Goal: Task Accomplishment & Management: Use online tool/utility

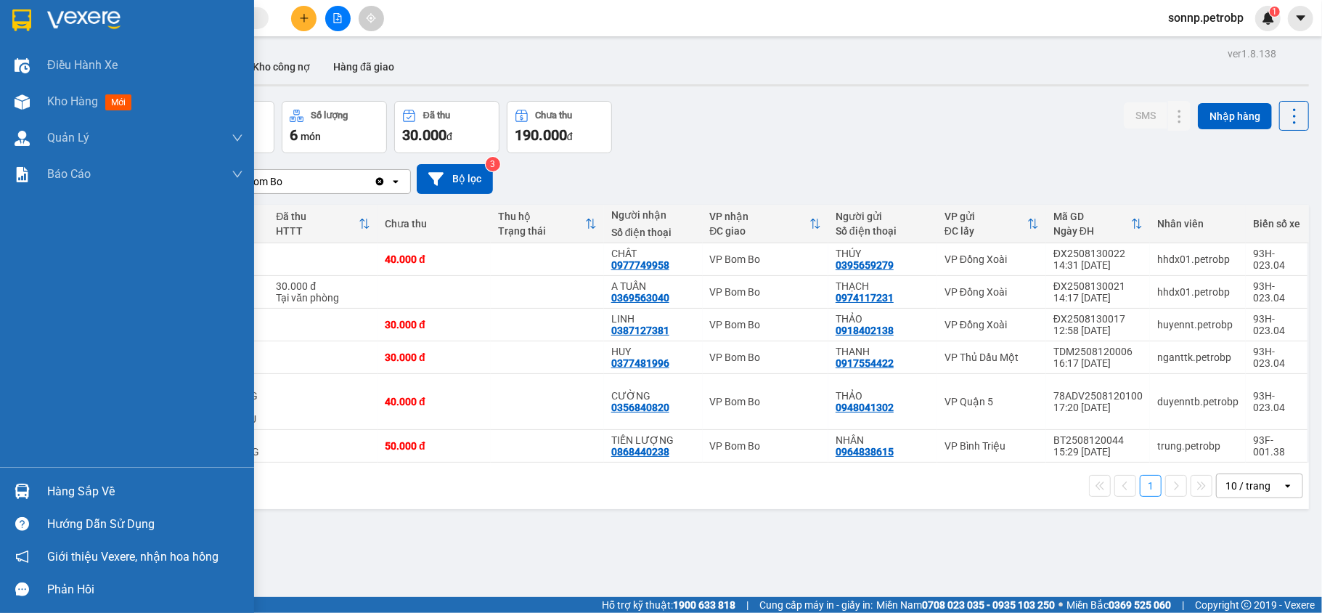
click at [83, 489] on div "Hàng sắp về" at bounding box center [145, 492] width 196 height 22
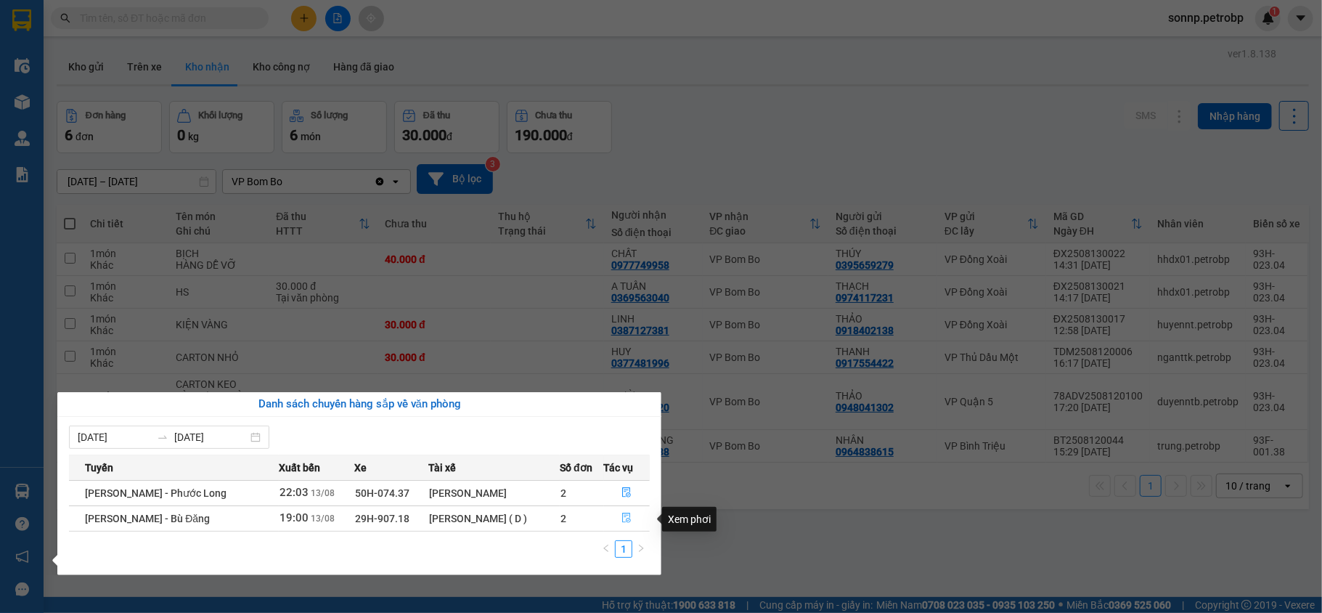
click at [622, 514] on icon "file-done" at bounding box center [627, 518] width 10 height 10
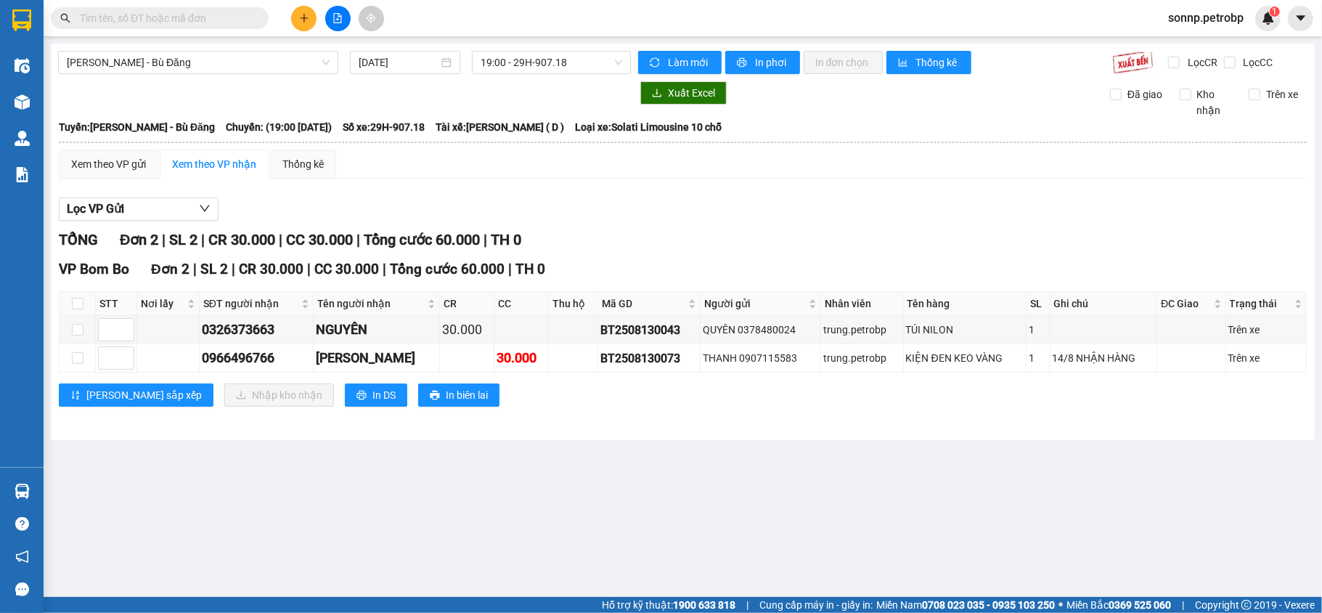
click at [1227, 20] on span "sonnp.petrobp" at bounding box center [1206, 18] width 99 height 18
click at [1192, 39] on span "Đăng xuất" at bounding box center [1212, 45] width 69 height 16
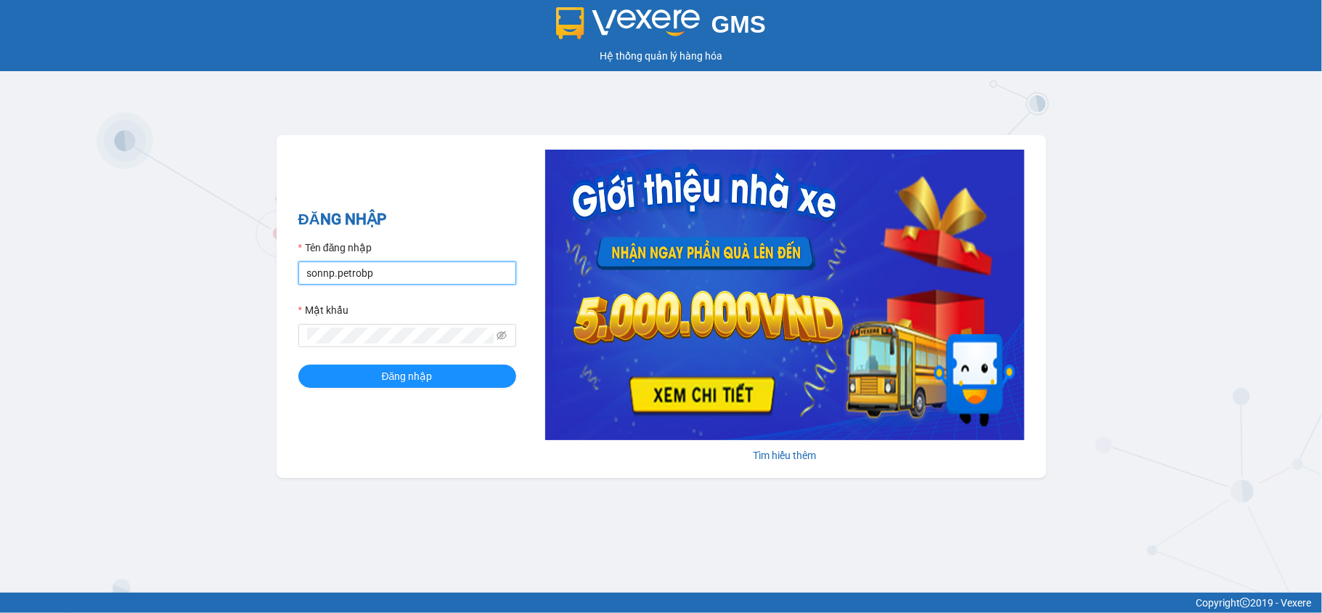
click at [425, 275] on input "sonnp.petrobp" at bounding box center [407, 272] width 218 height 23
click at [427, 277] on input "yennot.petrobp" at bounding box center [407, 272] width 218 height 23
type input "yentt.petrobp"
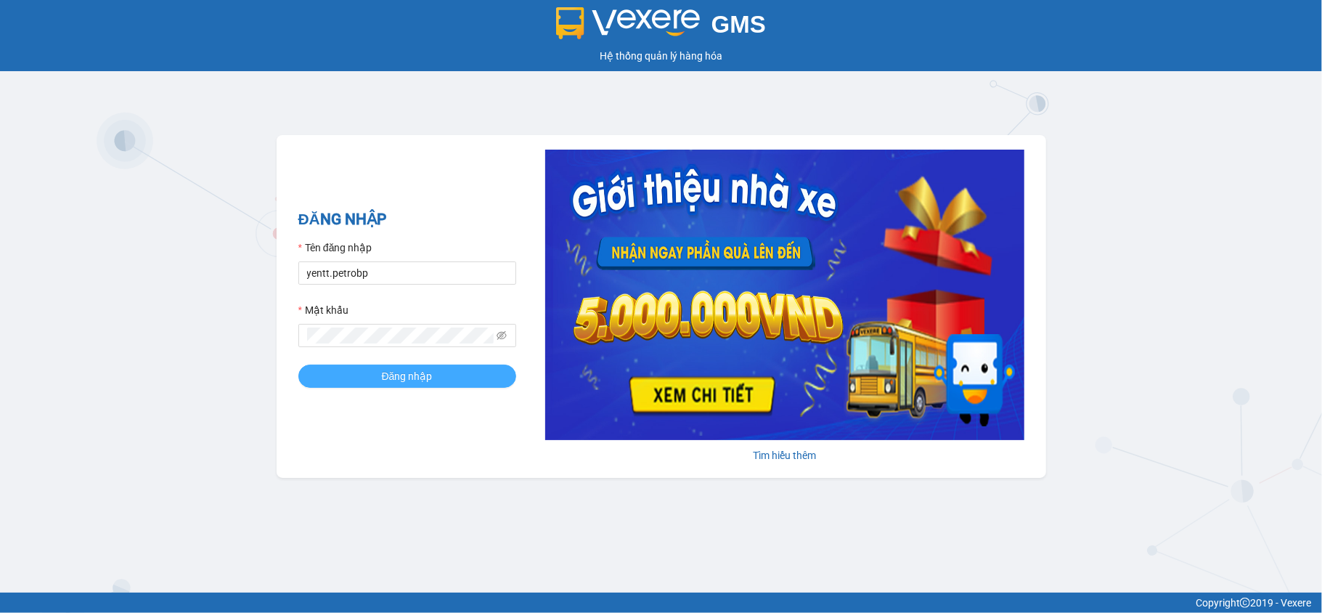
click at [428, 382] on span "Đăng nhập" at bounding box center [407, 376] width 51 height 16
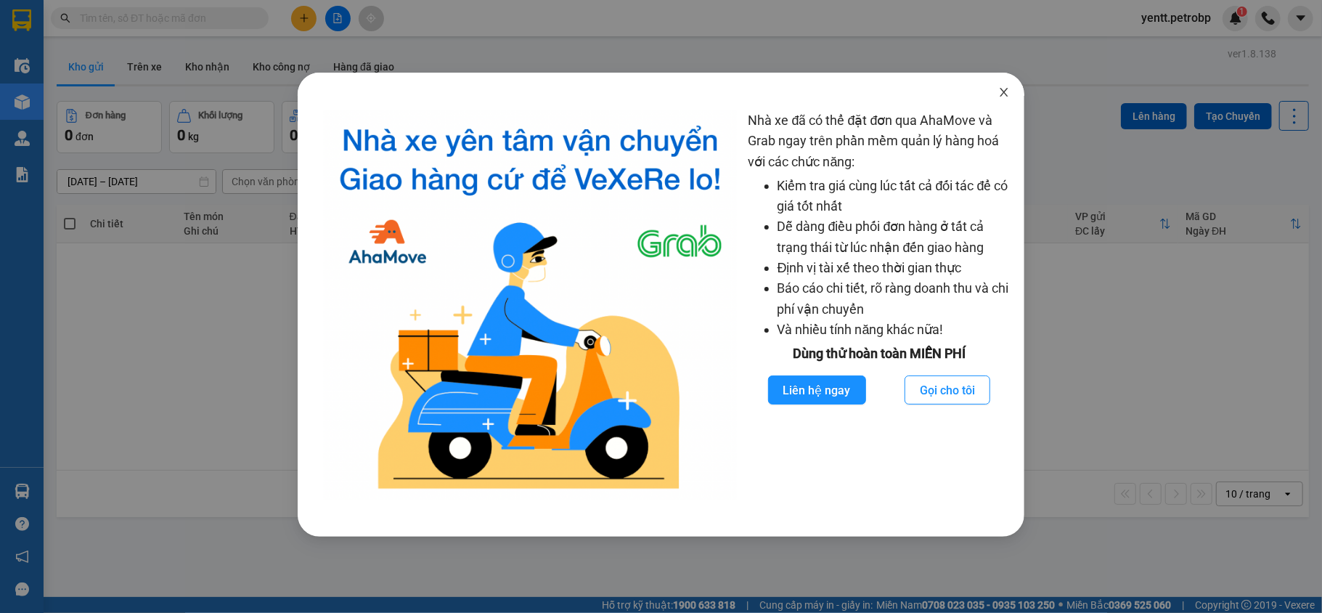
click at [1000, 93] on icon "close" at bounding box center [1005, 92] width 12 height 12
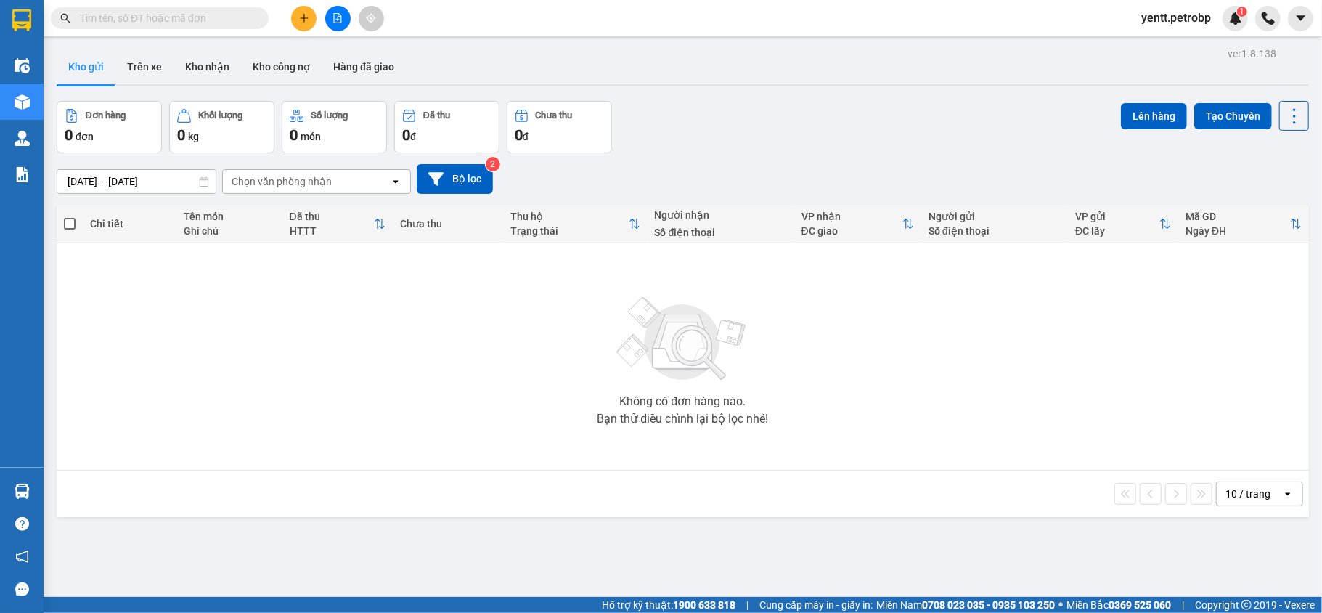
click at [49, 494] on main "ver 1.8.138 Kho gửi Trên xe Kho nhận Kho công nợ Hàng đã giao Đơn hàng 0 đơn Kh…" at bounding box center [661, 298] width 1322 height 597
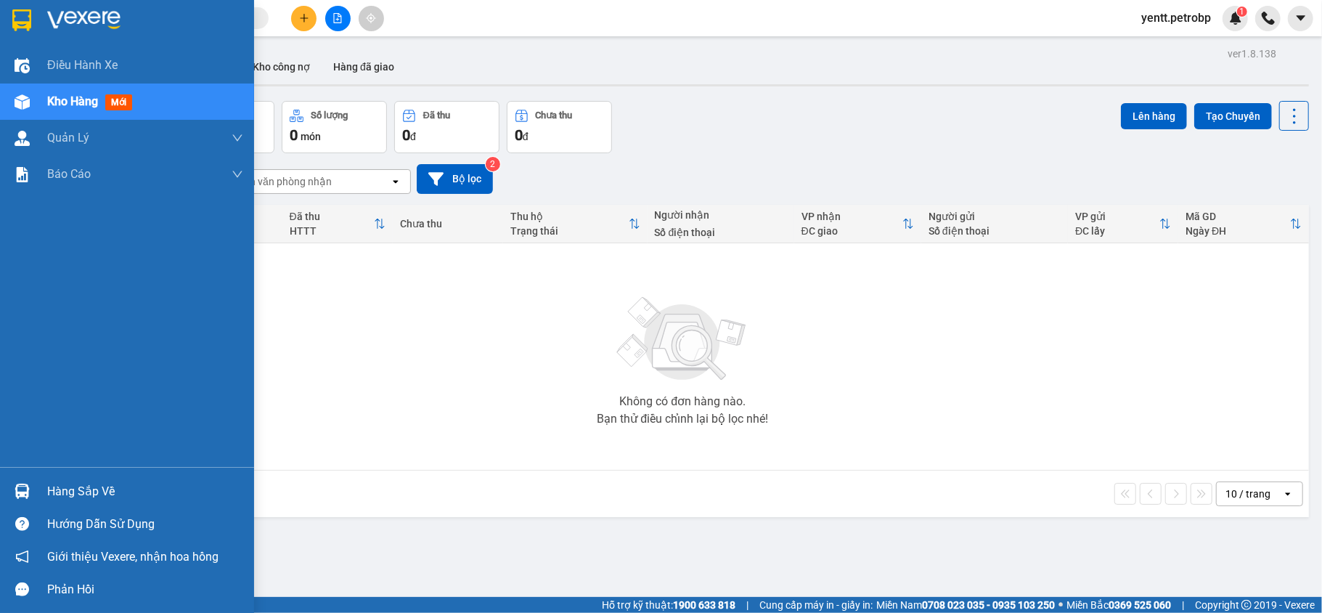
click at [38, 495] on div "Hàng sắp về" at bounding box center [127, 491] width 254 height 33
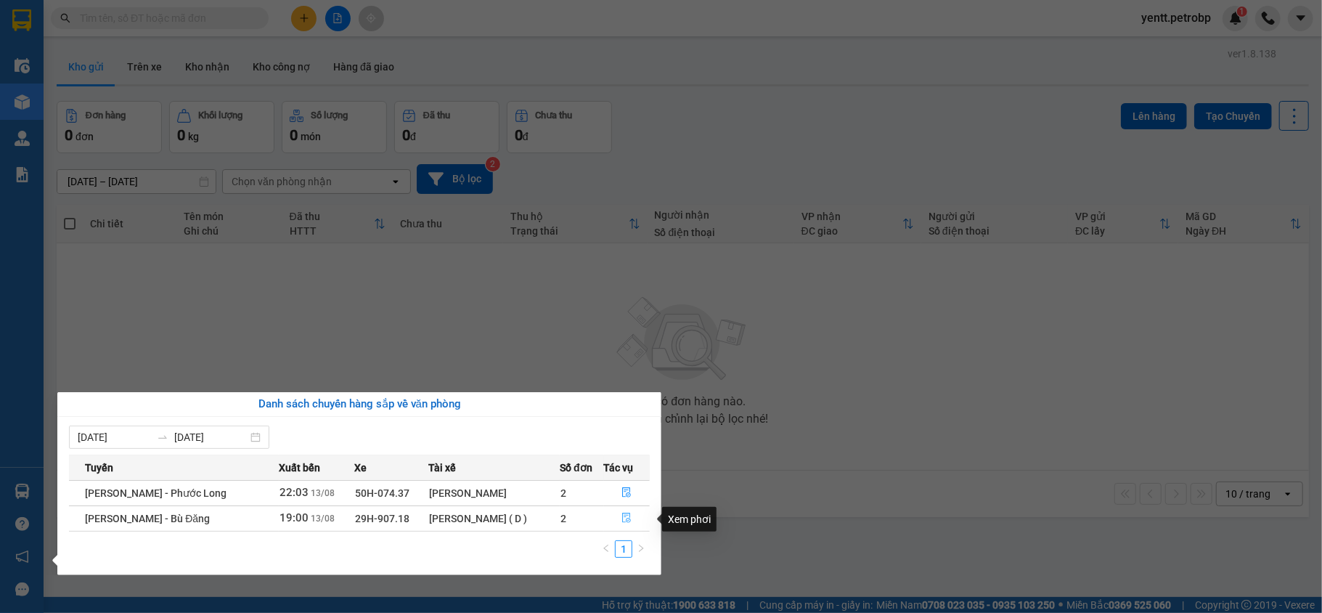
click at [625, 520] on icon "file-done" at bounding box center [627, 518] width 10 height 10
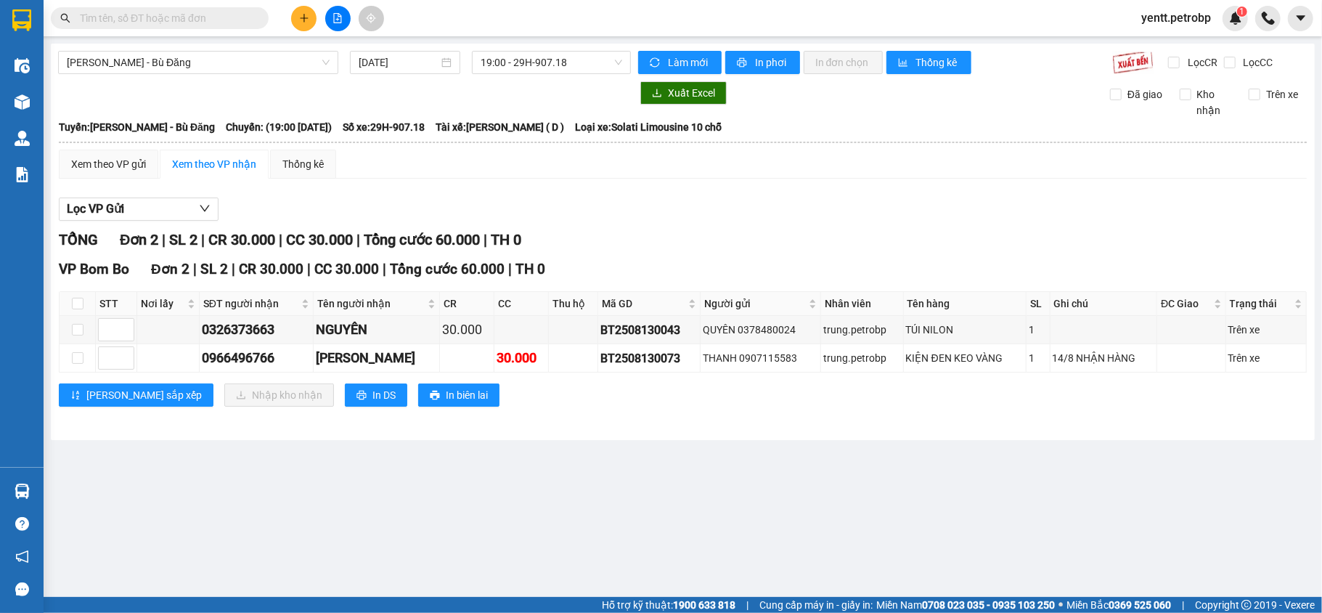
click at [67, 304] on th at bounding box center [78, 304] width 36 height 24
click at [83, 304] on th at bounding box center [78, 304] width 36 height 24
click at [82, 304] on input "checkbox" at bounding box center [78, 304] width 12 height 12
checkbox input "true"
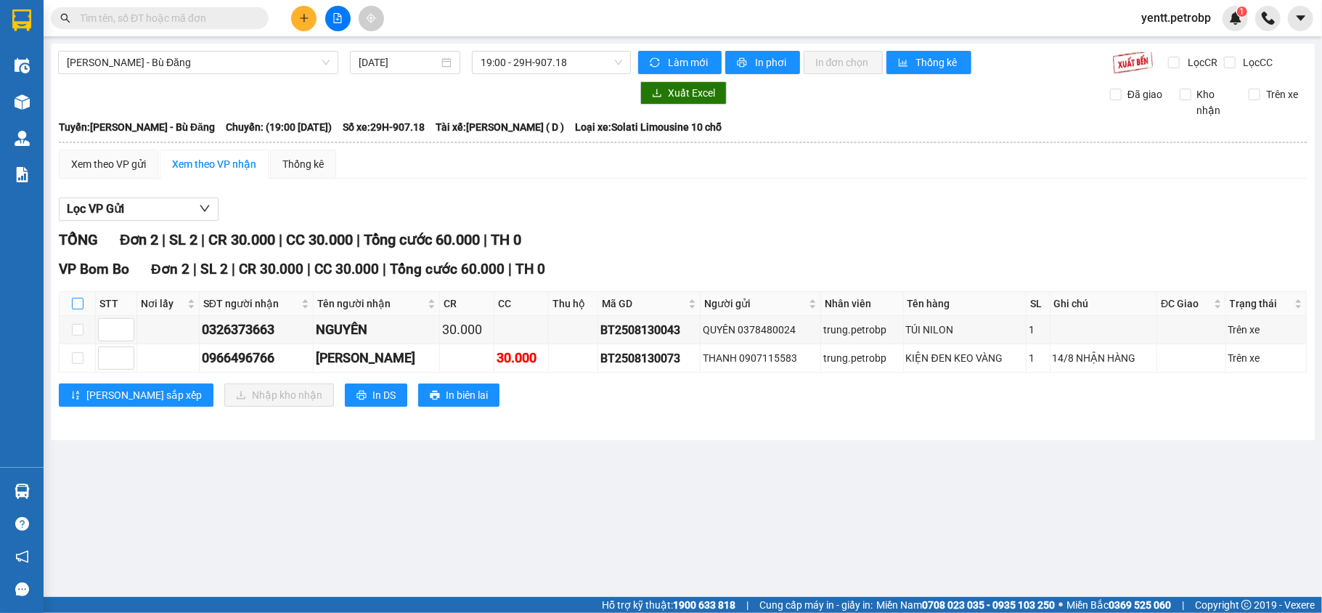
checkbox input "true"
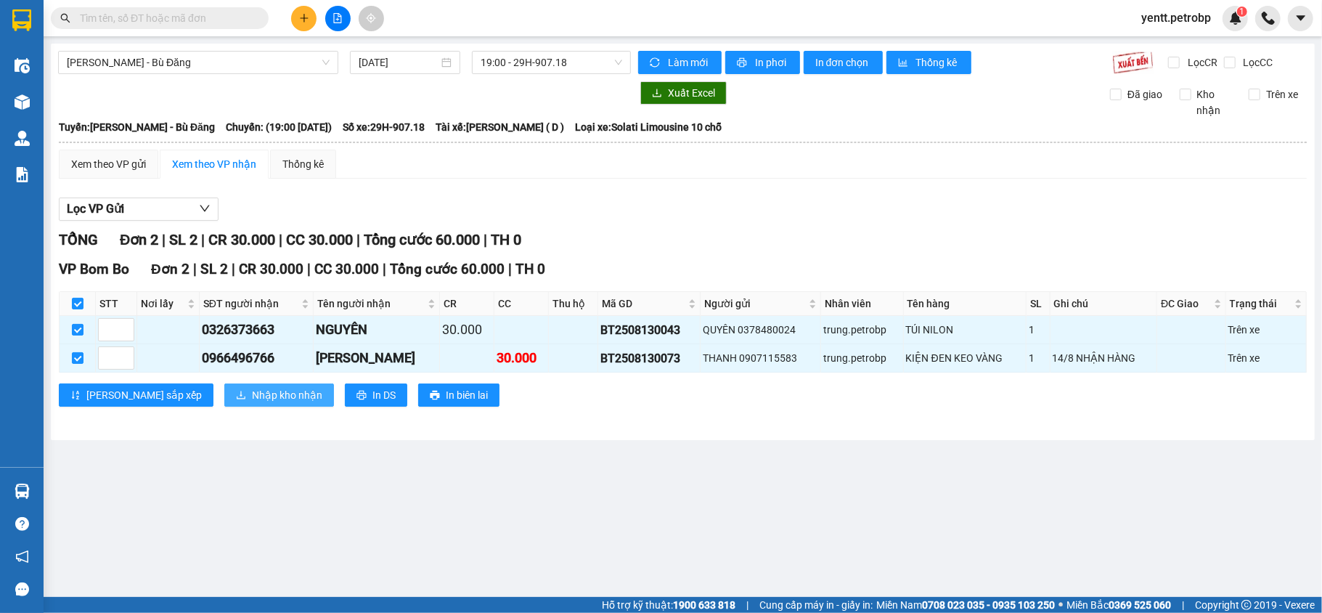
click at [252, 399] on span "Nhập kho nhận" at bounding box center [287, 395] width 70 height 16
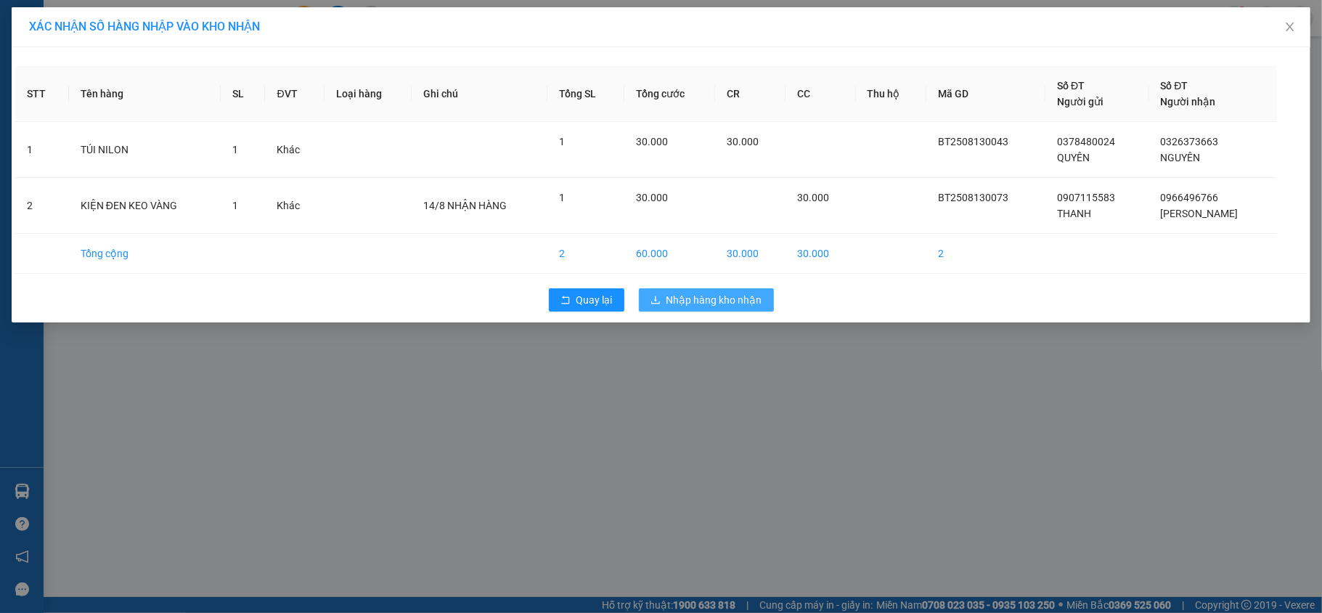
click at [694, 297] on span "Nhập hàng kho nhận" at bounding box center [715, 300] width 96 height 16
